Goal: Find specific page/section: Find specific page/section

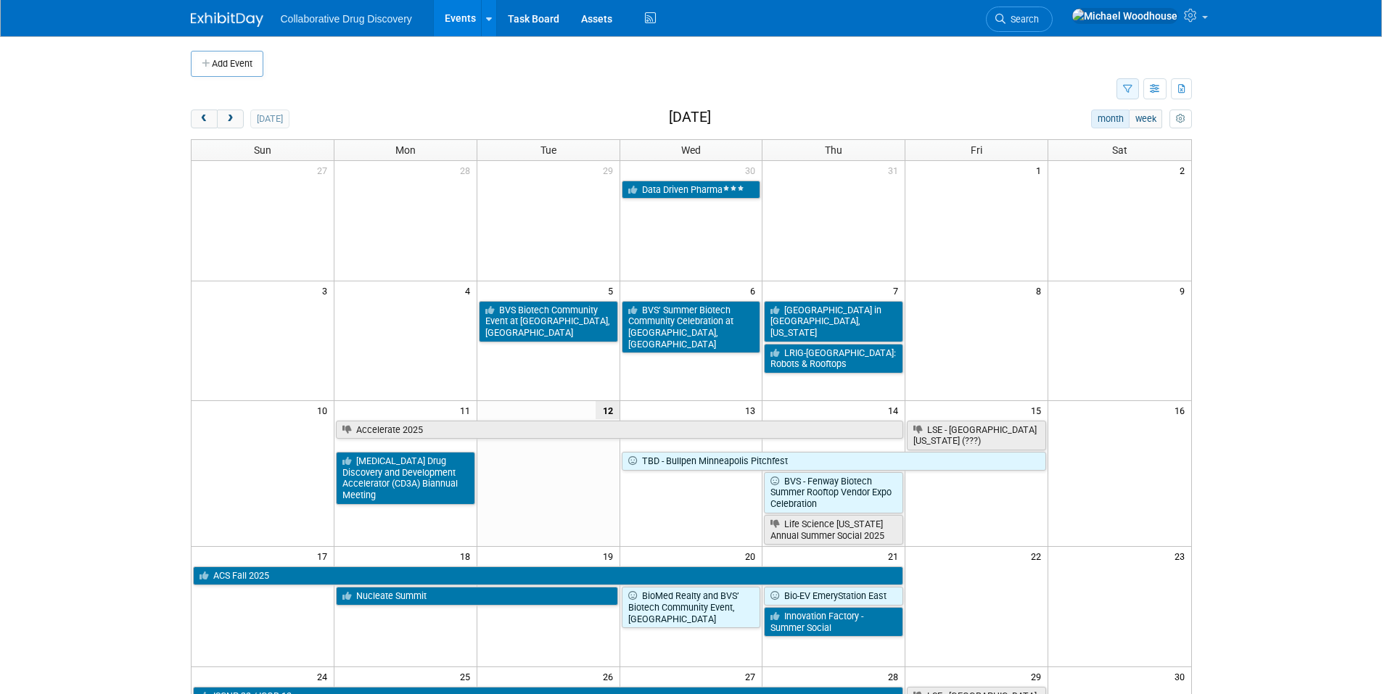
click at [1125, 96] on button "button" at bounding box center [1128, 88] width 22 height 21
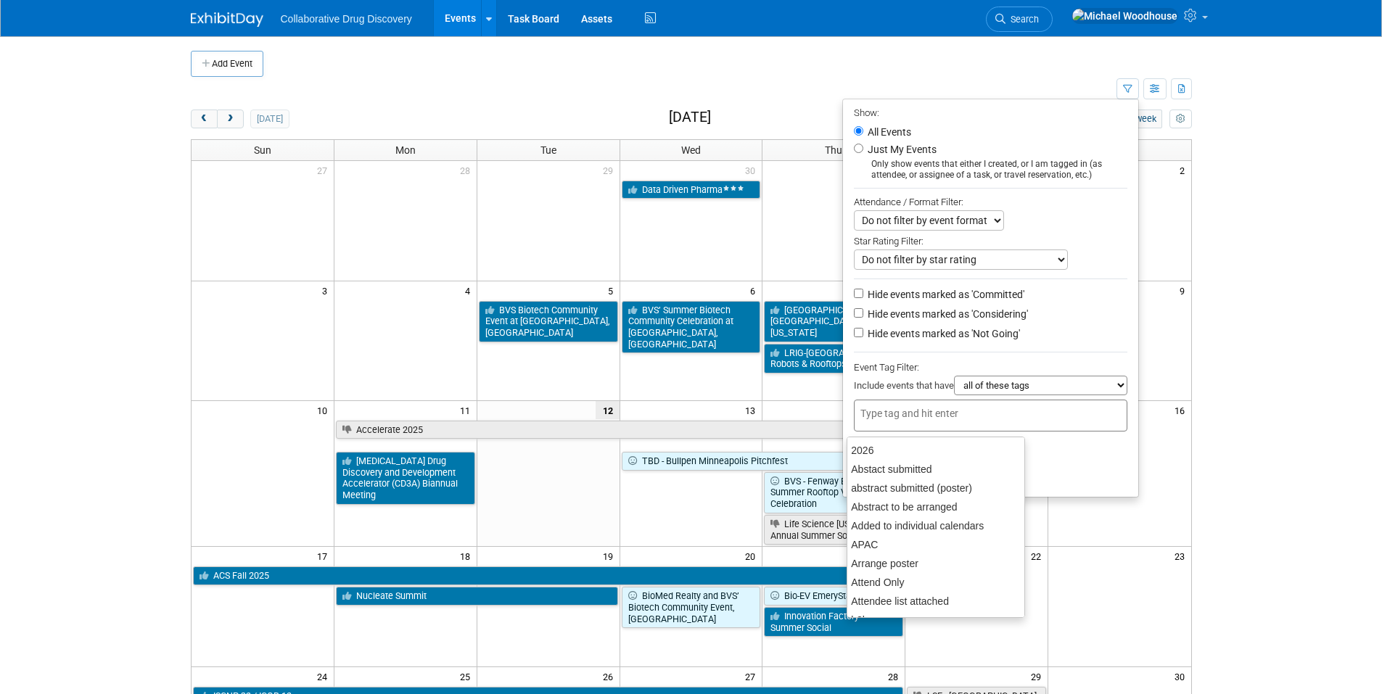
click at [908, 420] on input "text" at bounding box center [918, 413] width 116 height 15
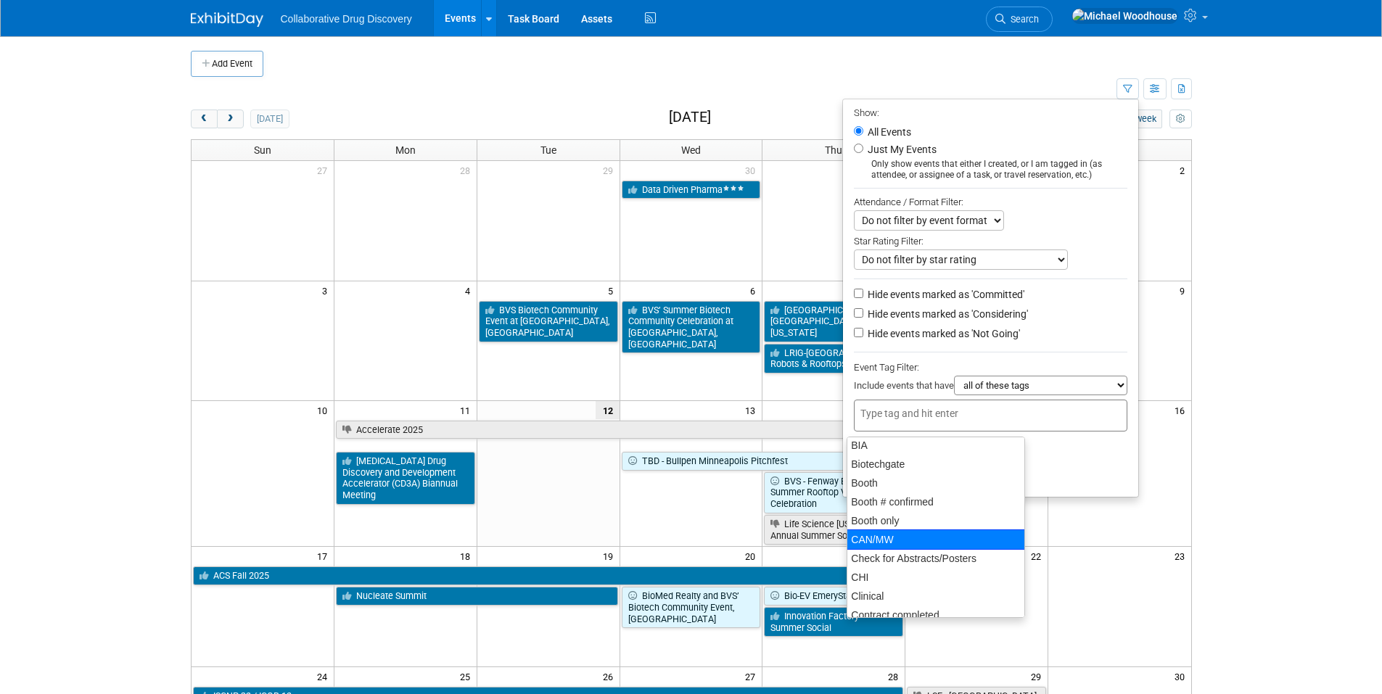
click at [886, 539] on div "CAN/MW" at bounding box center [936, 540] width 179 height 20
type input "CAN/MW"
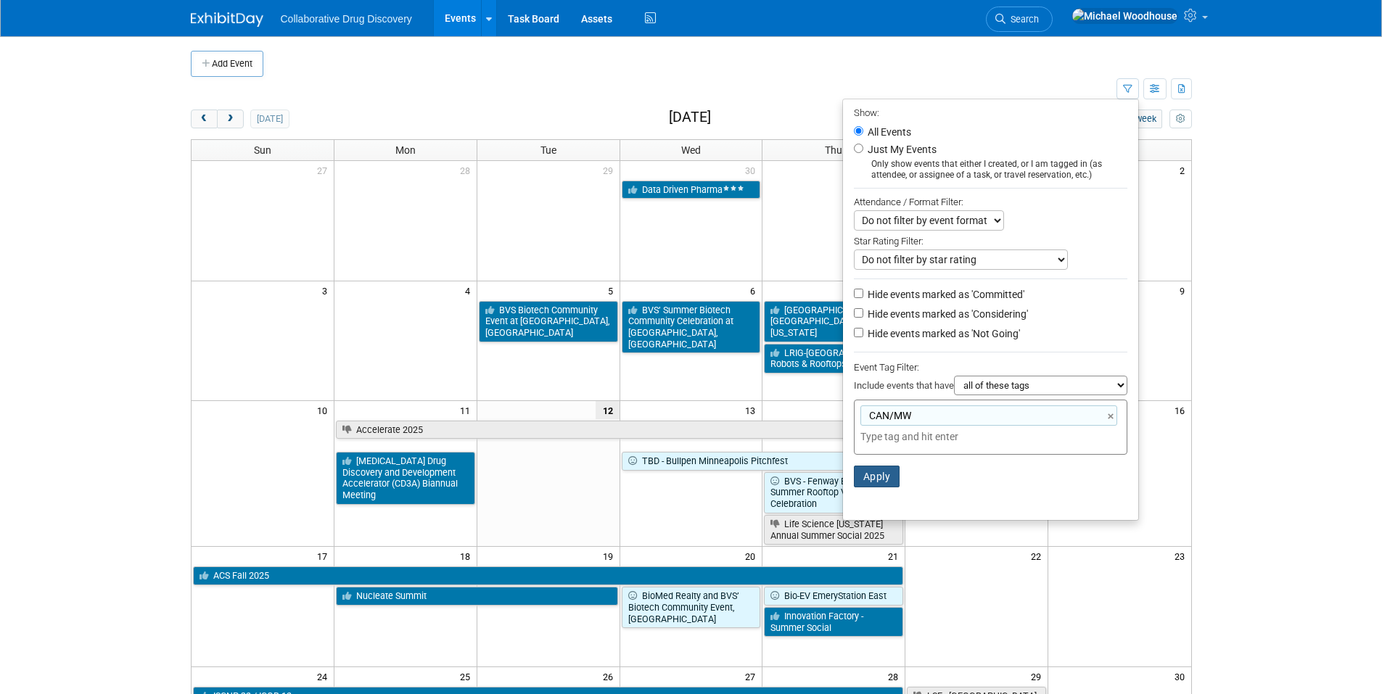
click at [876, 486] on button "Apply" at bounding box center [877, 477] width 46 height 22
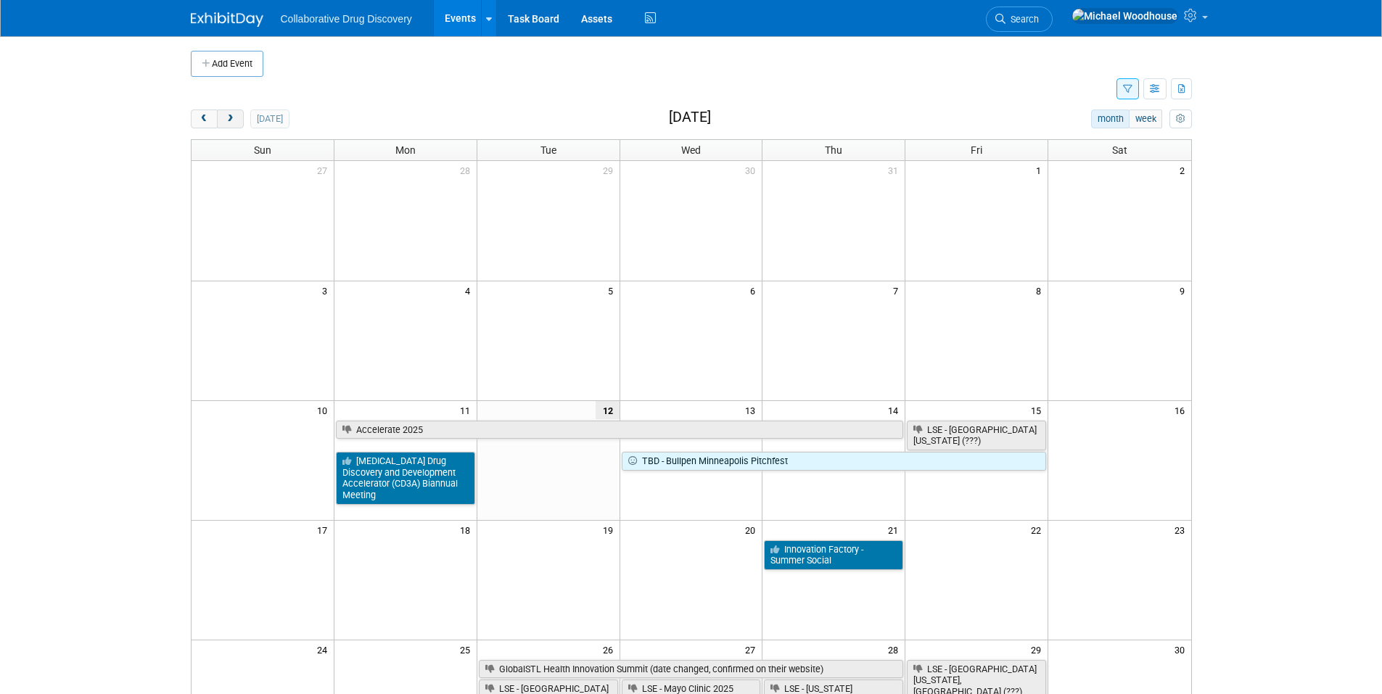
click at [230, 113] on button "next" at bounding box center [230, 119] width 27 height 19
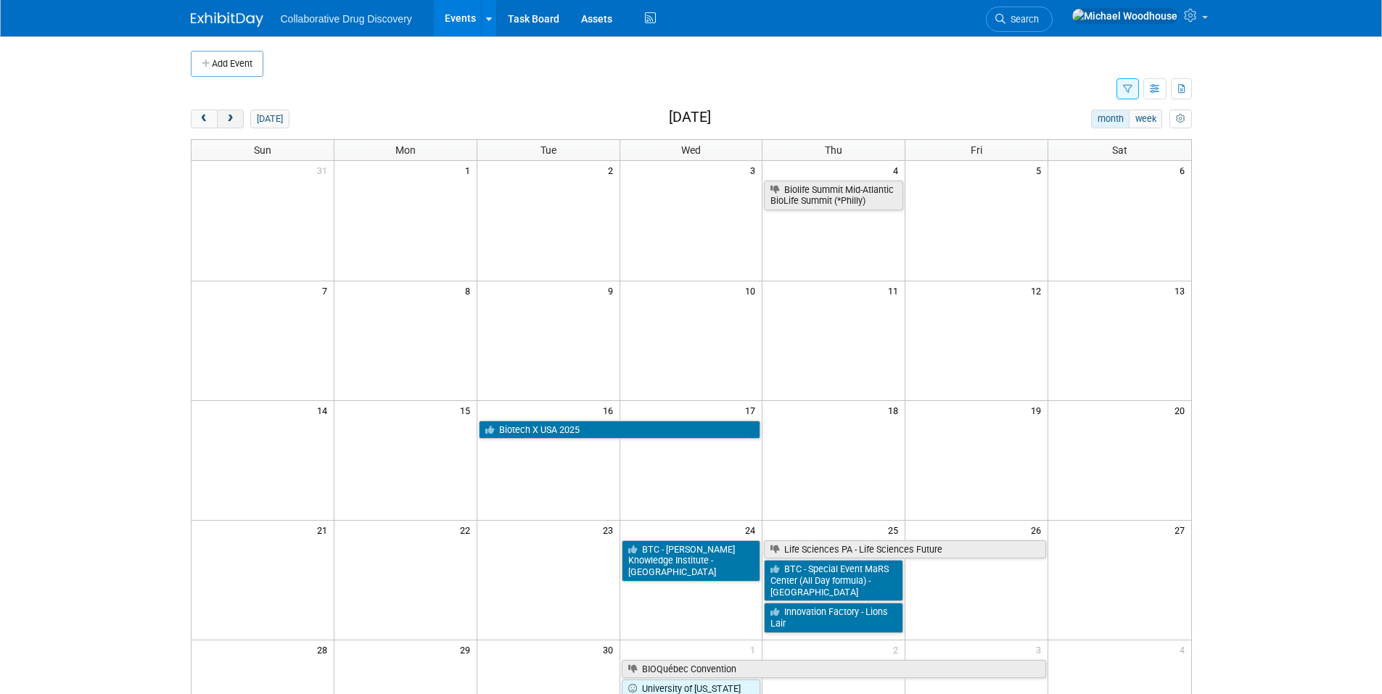
click at [222, 118] on button "next" at bounding box center [230, 119] width 27 height 19
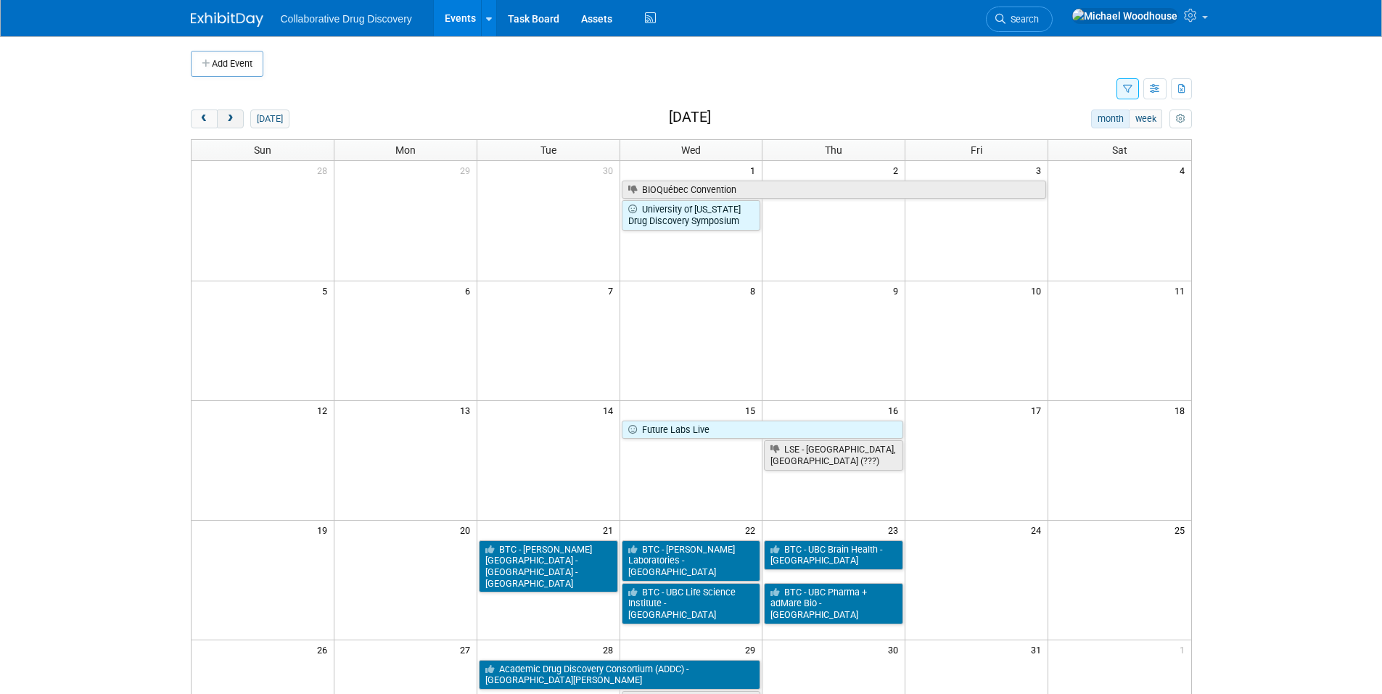
click at [227, 120] on span "next" at bounding box center [230, 119] width 11 height 9
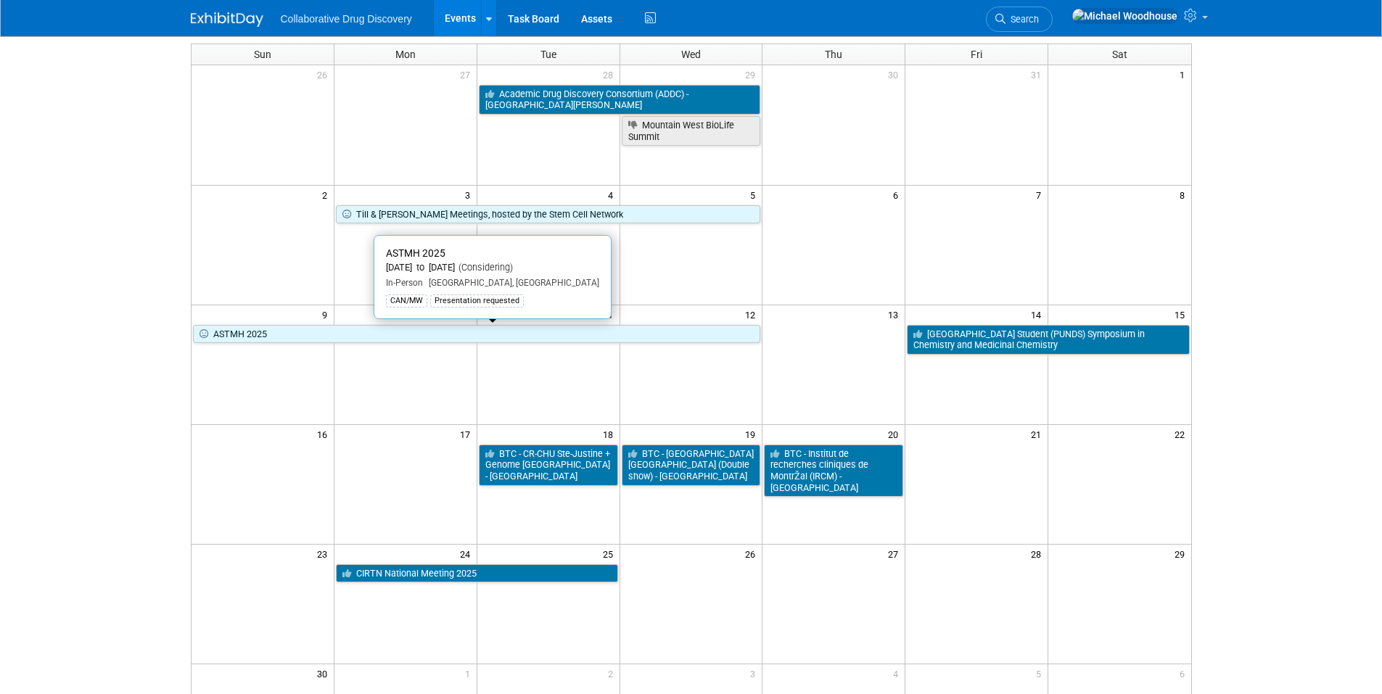
scroll to position [96, 0]
